Goal: Information Seeking & Learning: Learn about a topic

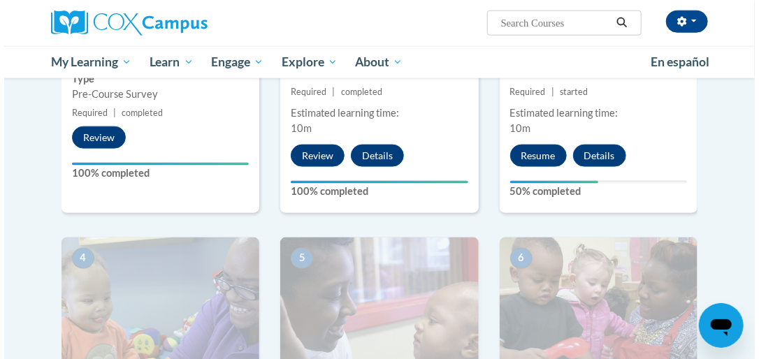
scroll to position [425, 0]
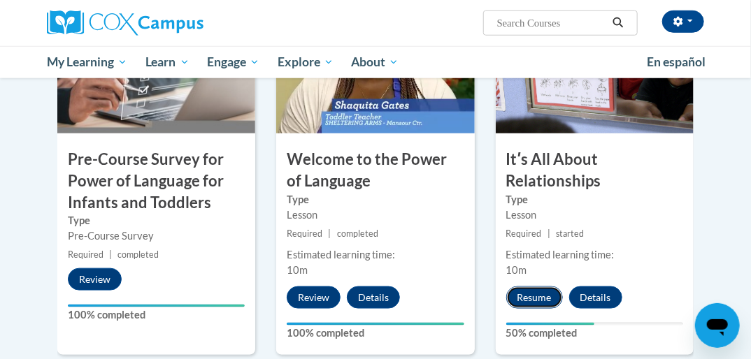
click at [522, 294] on button "Resume" at bounding box center [534, 298] width 57 height 22
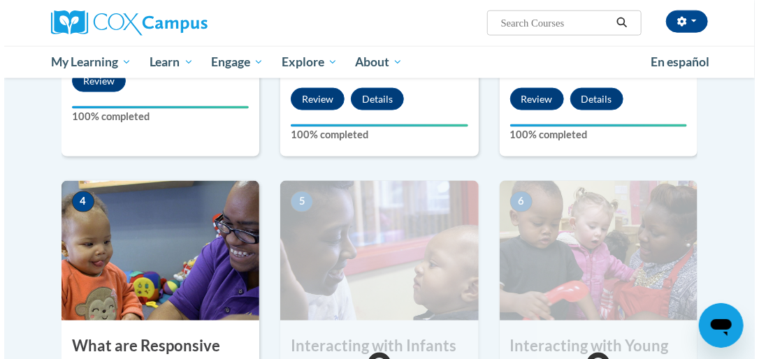
scroll to position [757, 0]
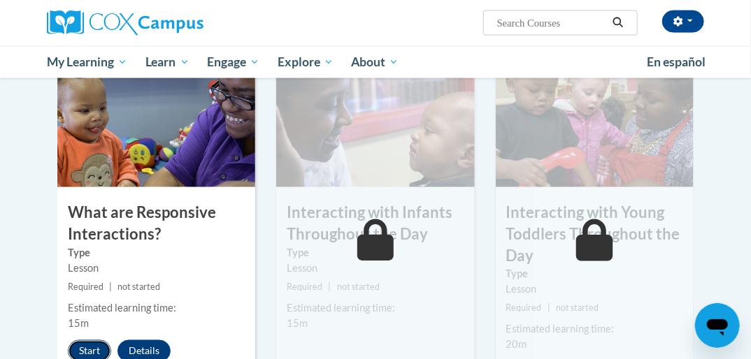
click at [80, 344] on button "Start" at bounding box center [89, 351] width 43 height 22
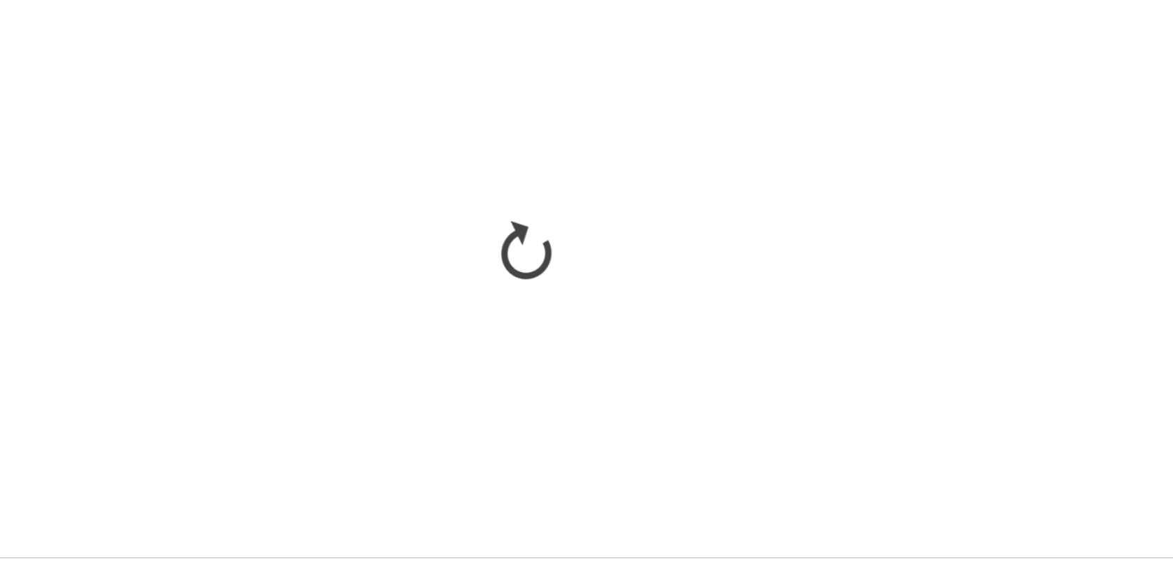
scroll to position [753, 0]
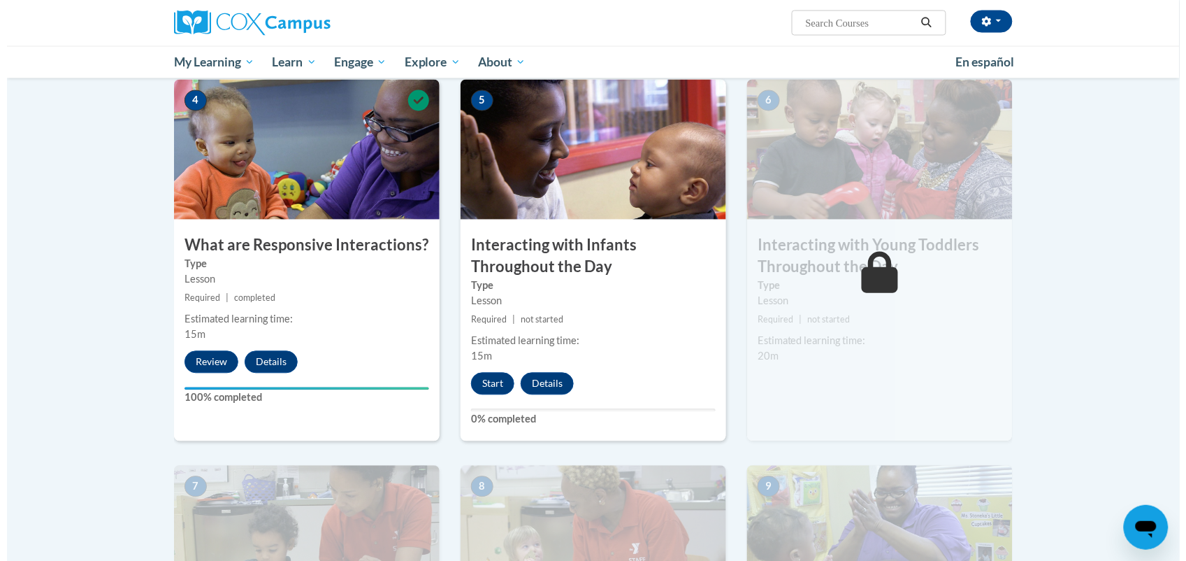
scroll to position [645, 0]
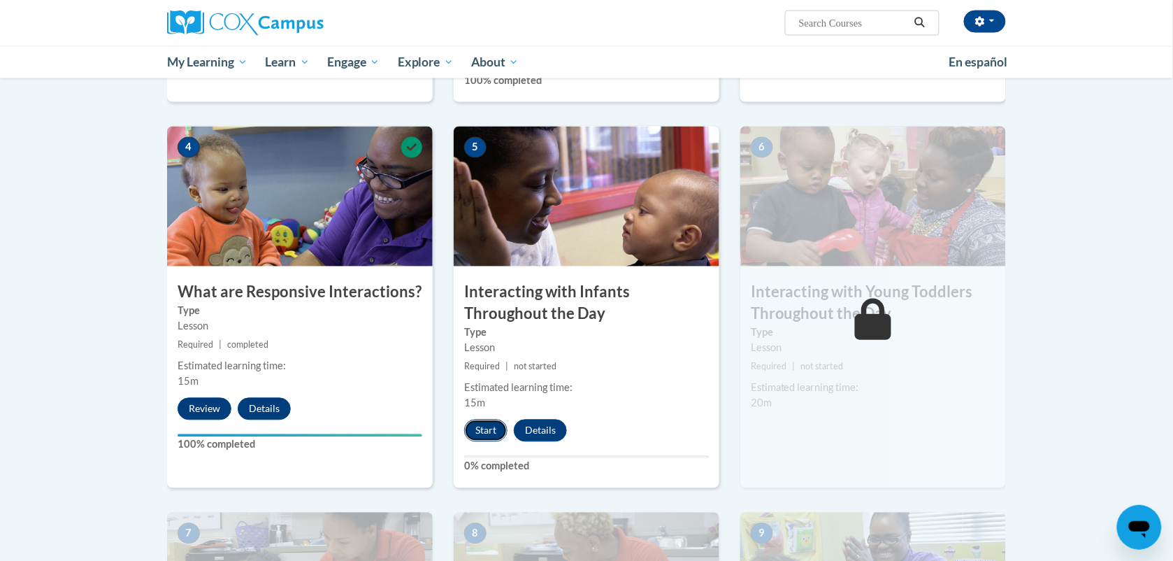
click at [483, 419] on button "Start" at bounding box center [485, 430] width 43 height 22
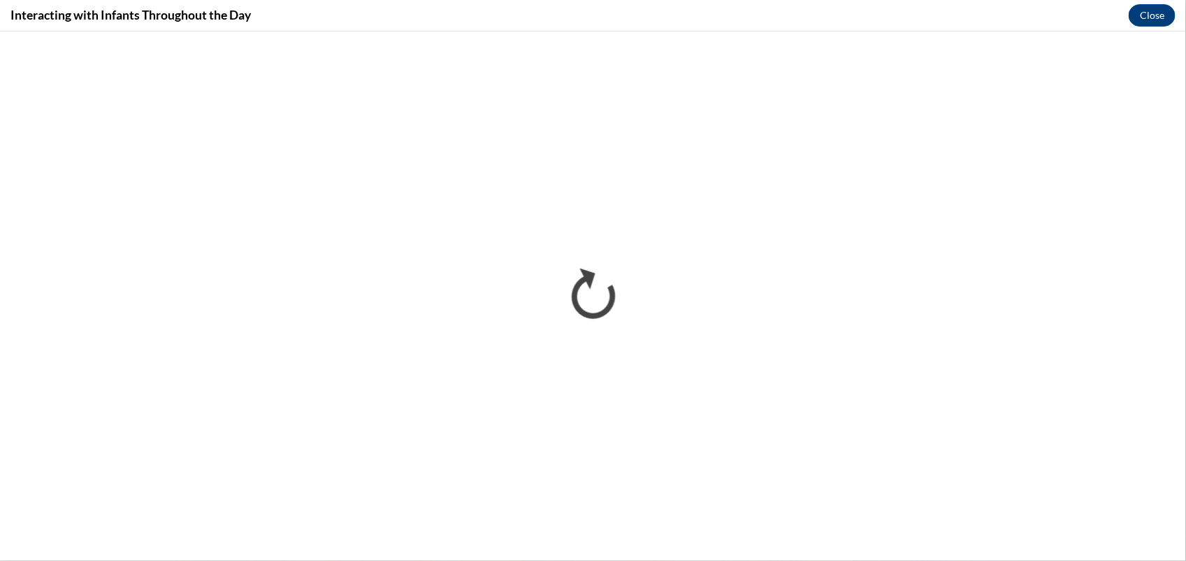
scroll to position [0, 0]
